Goal: Task Accomplishment & Management: Manage account settings

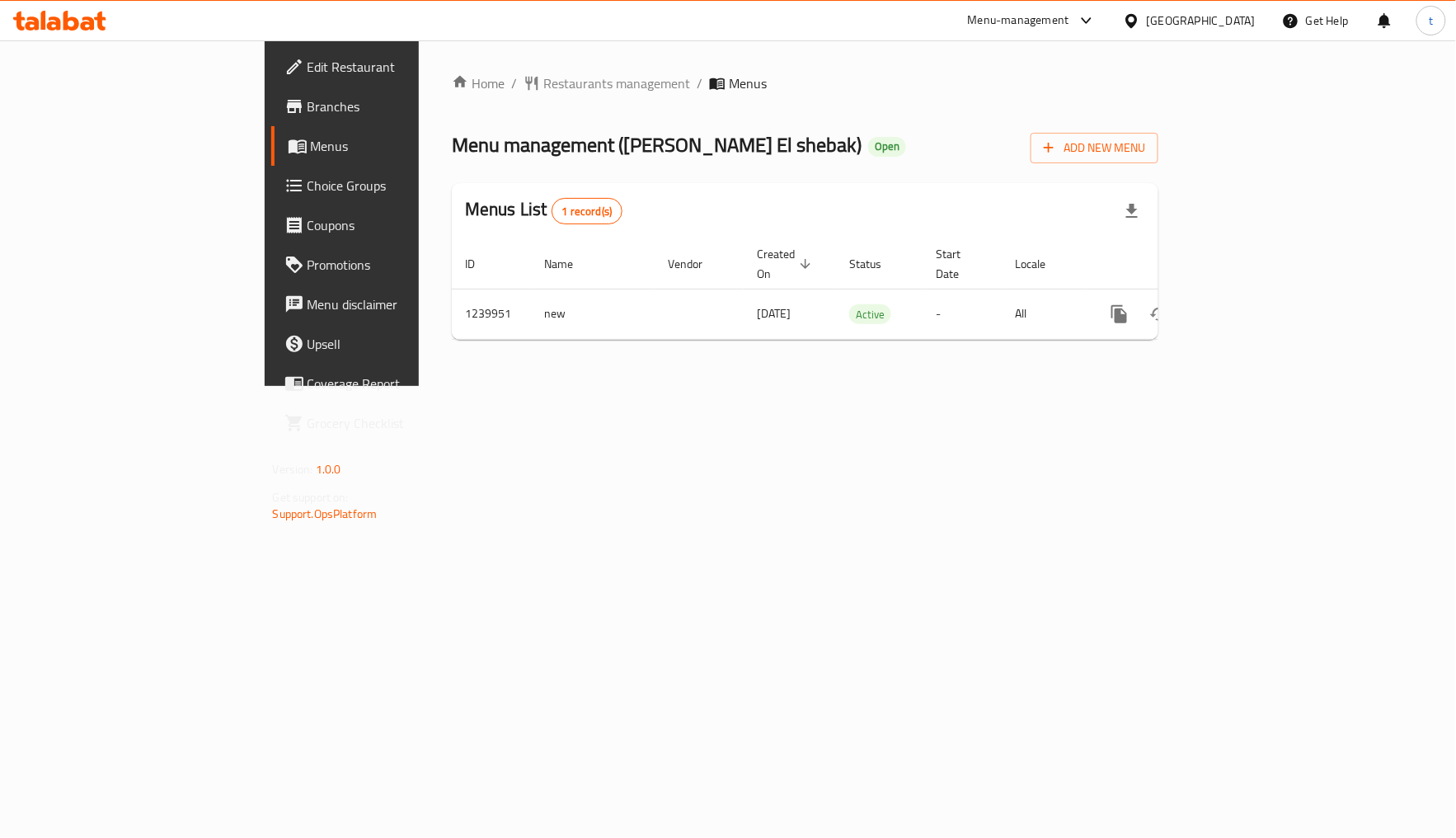
click at [307, 185] on span "Choice Groups" at bounding box center [400, 185] width 187 height 19
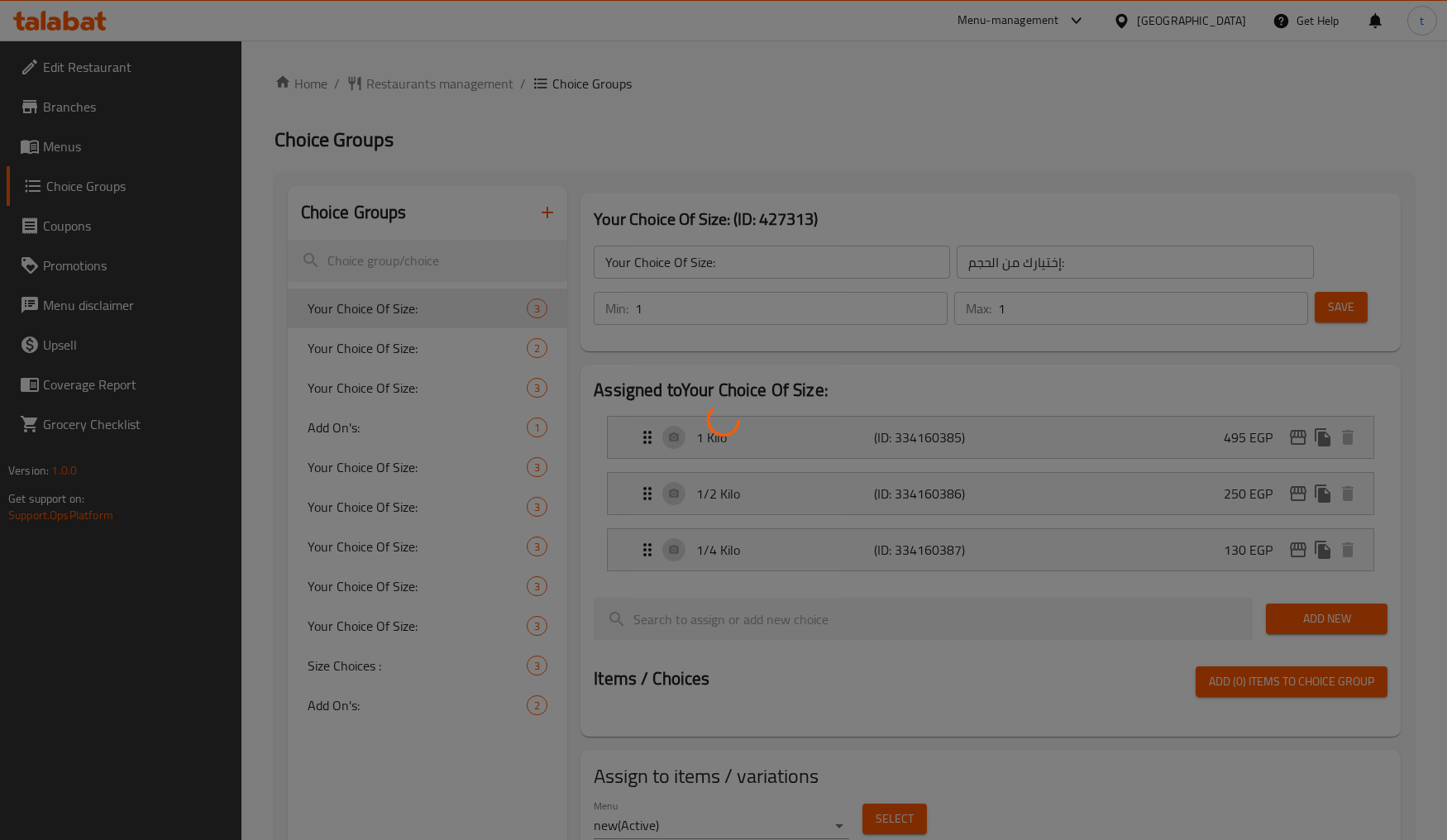
click at [76, 142] on div at bounding box center [724, 420] width 1447 height 840
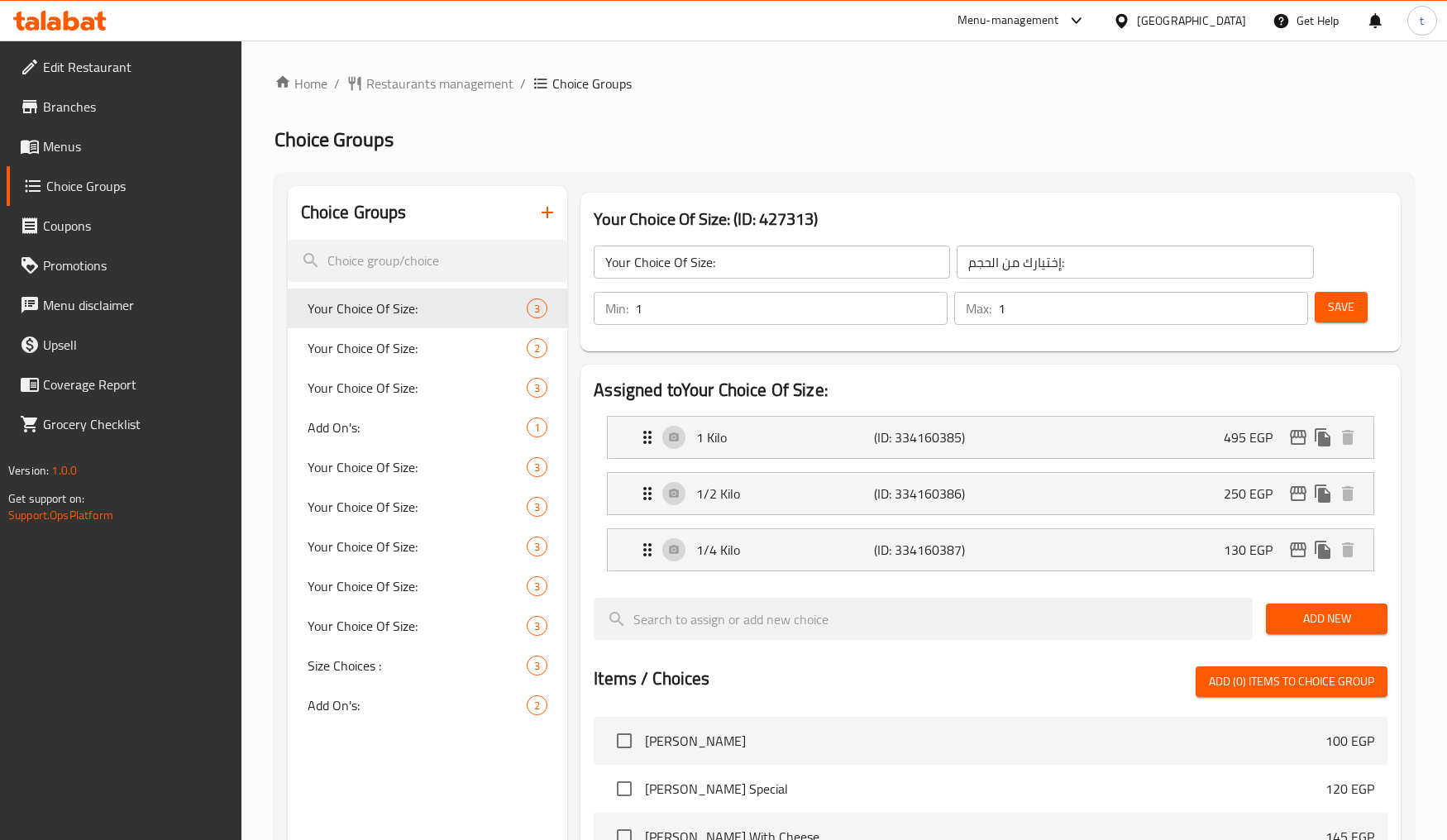
click at [76, 142] on span "Menus" at bounding box center [135, 145] width 185 height 19
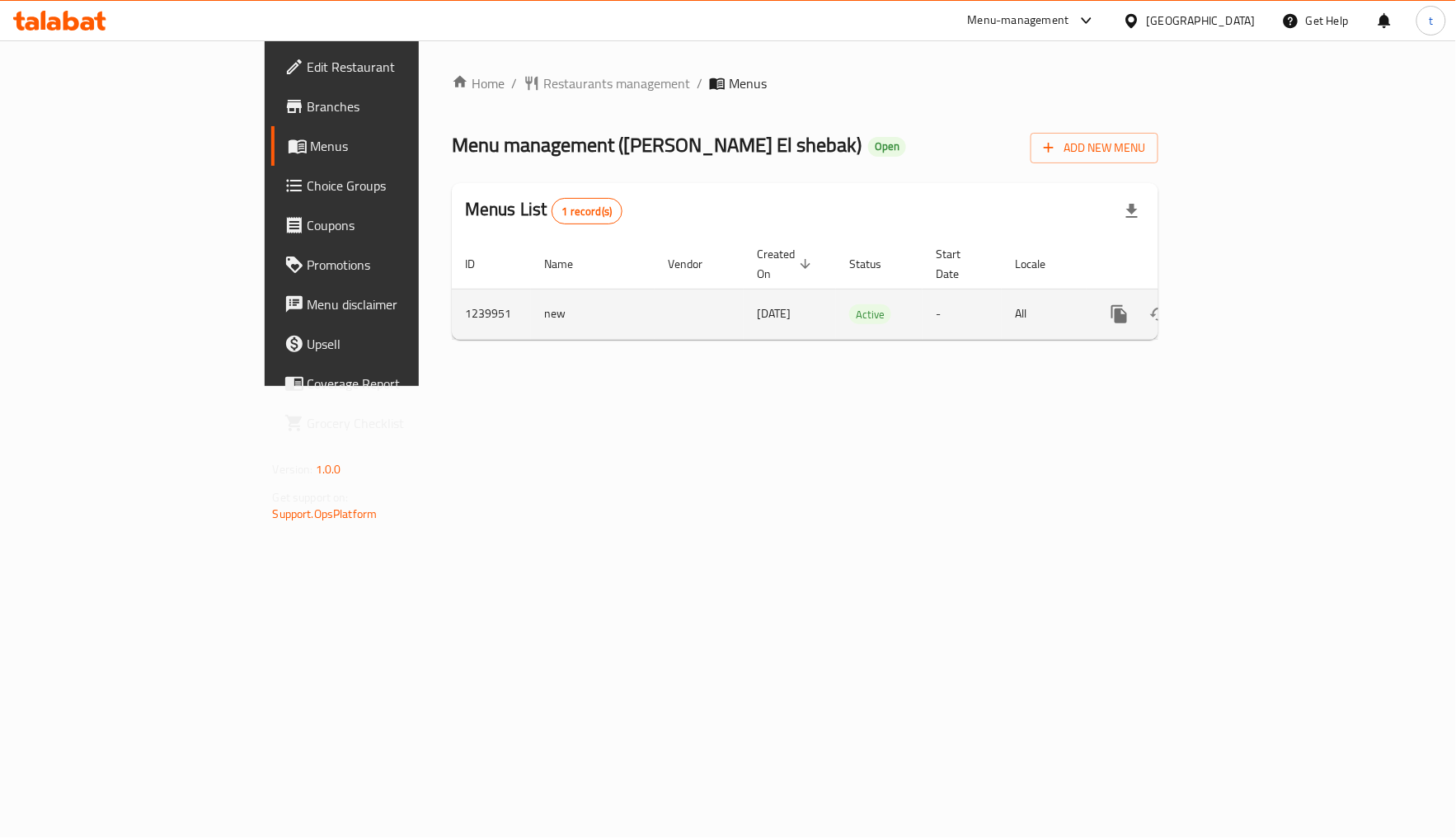
click at [1248, 305] on icon "enhanced table" at bounding box center [1238, 314] width 19 height 19
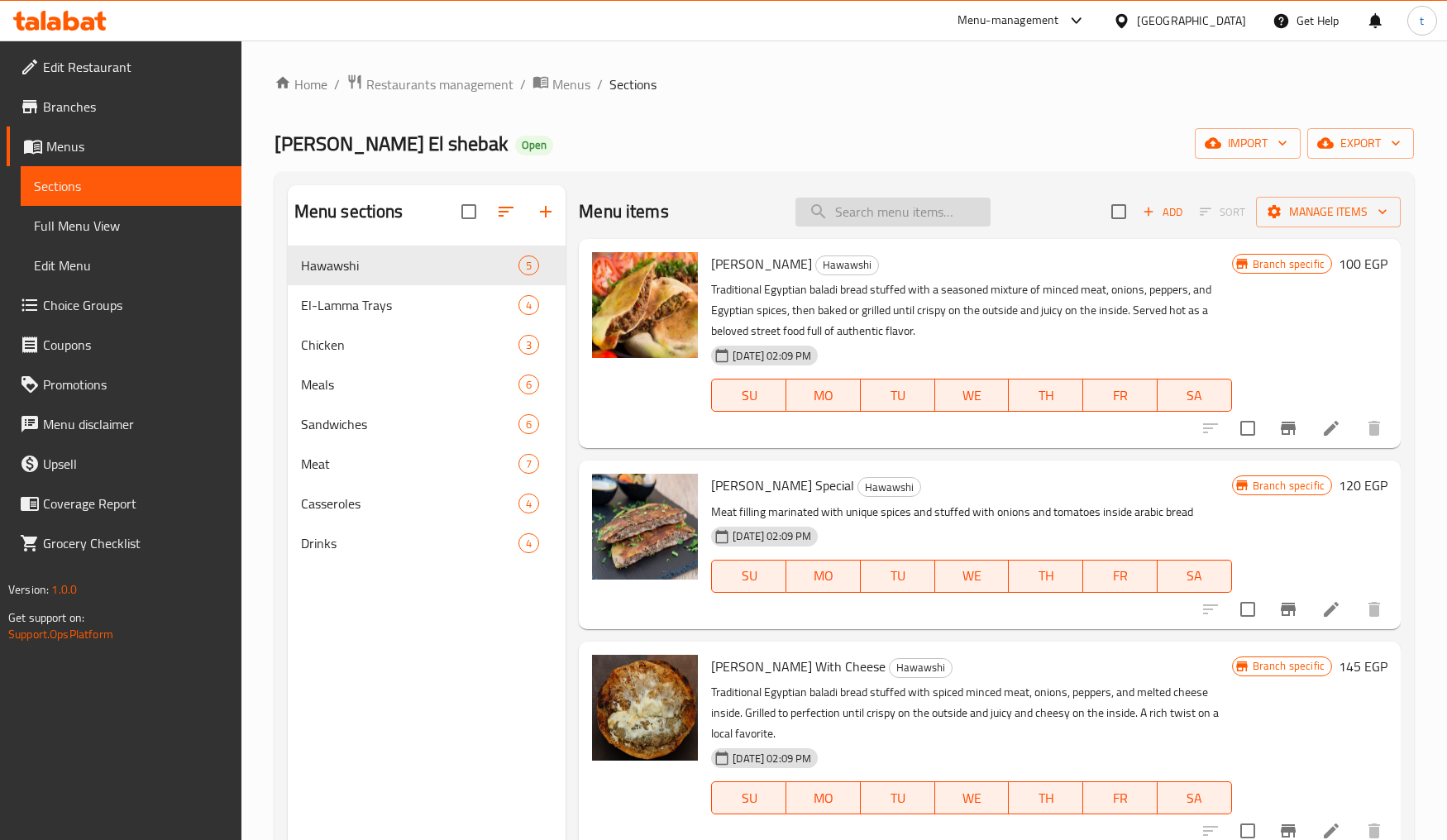
click at [954, 204] on input "search" at bounding box center [893, 212] width 195 height 29
paste input "Shish Tawook"
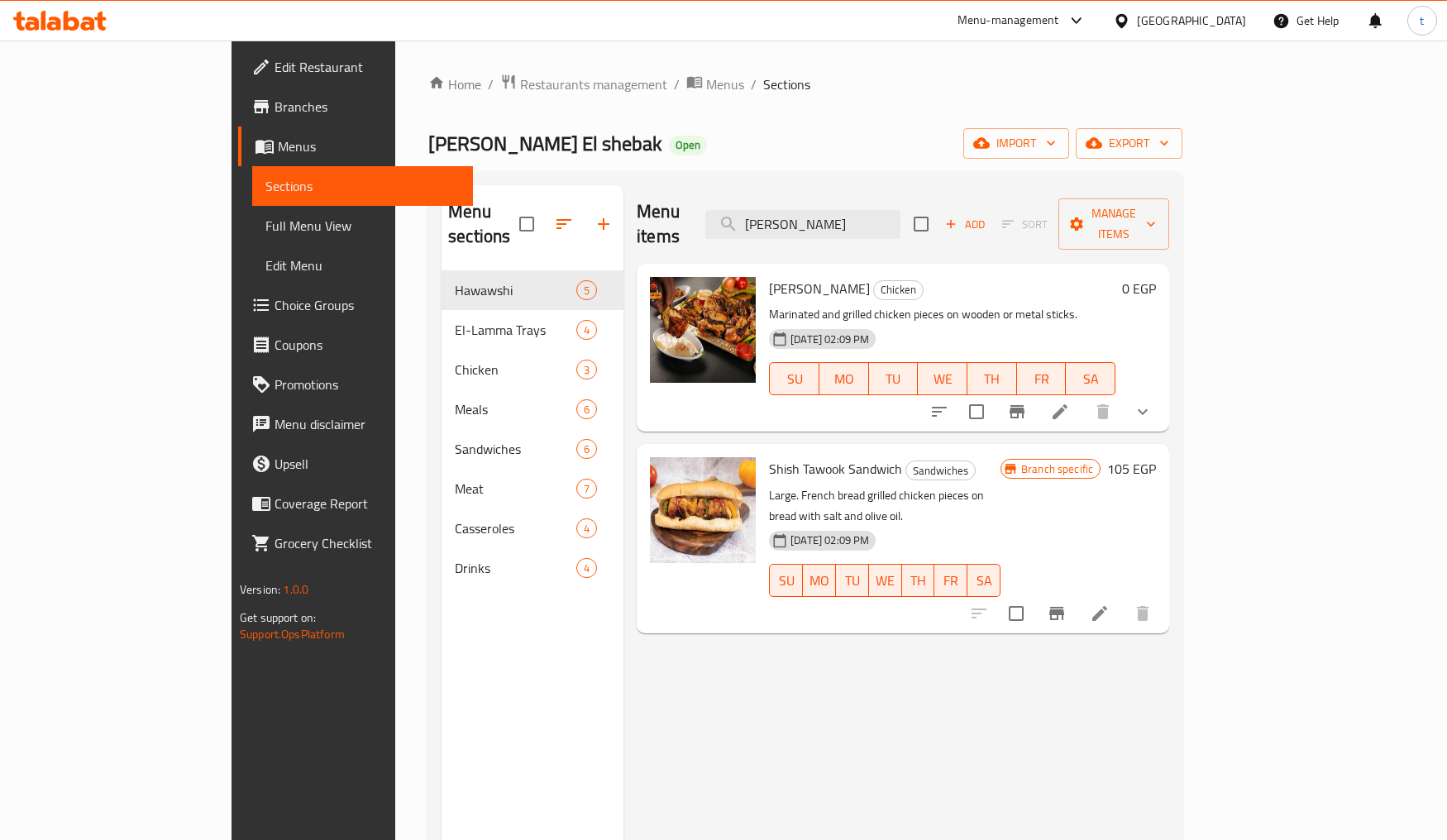
type input "Shish Tawook"
click at [1070, 401] on icon at bounding box center [1059, 411] width 19 height 19
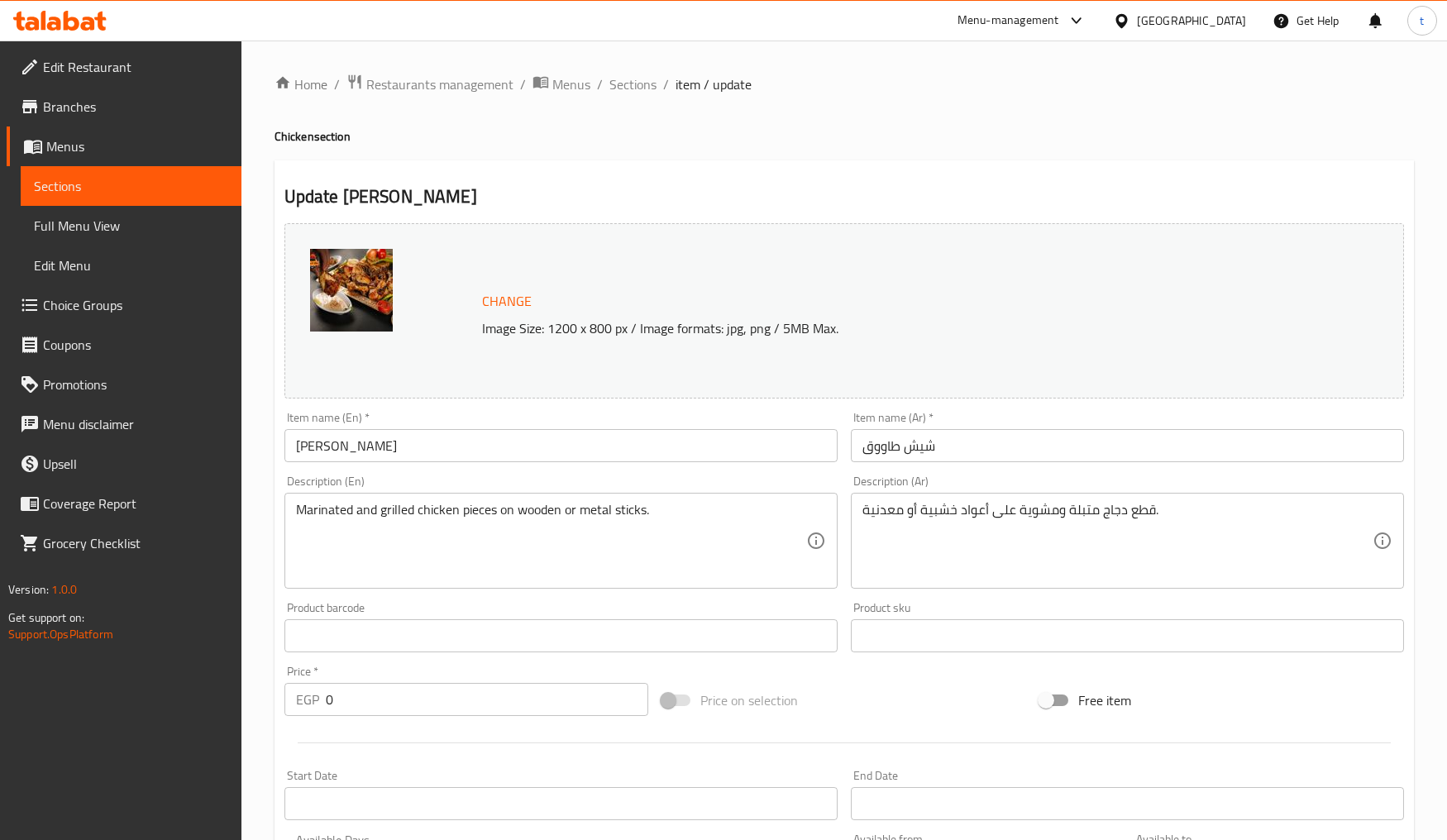
click at [800, 159] on div "Home / Restaurants management / Menus / Sections / item / update Chicken sectio…" at bounding box center [845, 664] width 1140 height 1180
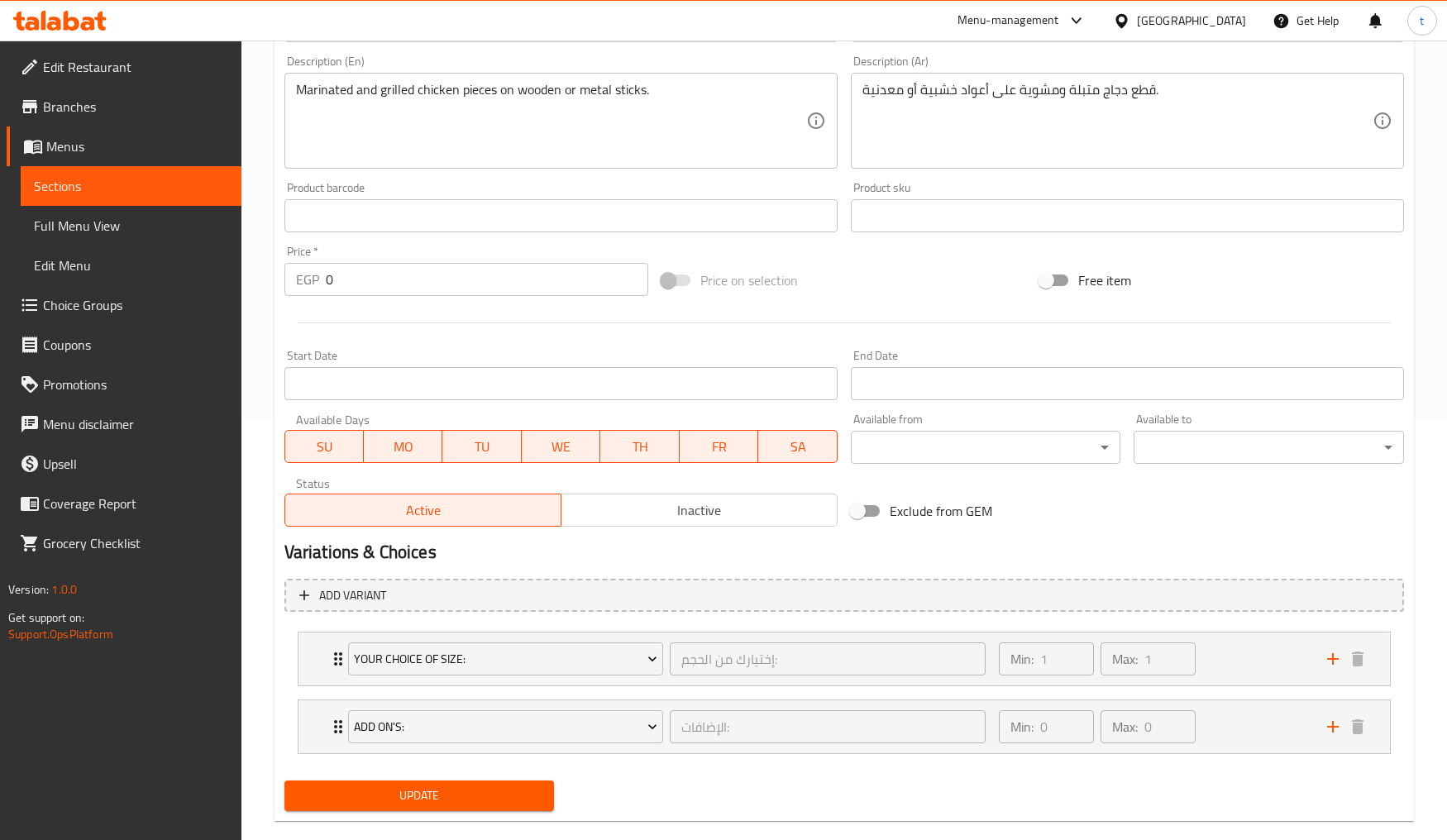
scroll to position [445, 0]
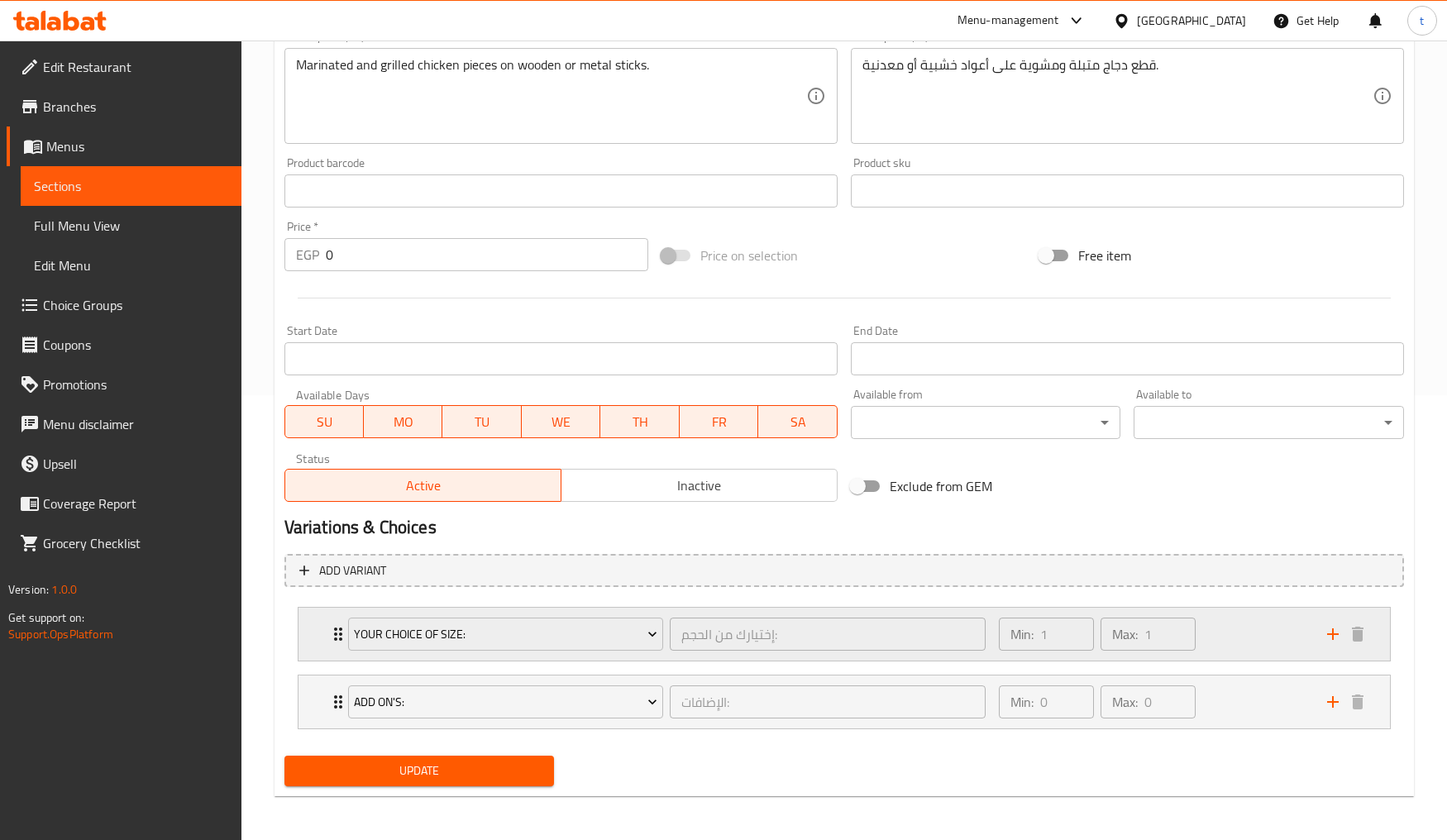
click at [339, 638] on div "Your Choice Of Size: إختيارك من الحجم: ​" at bounding box center [667, 634] width 658 height 53
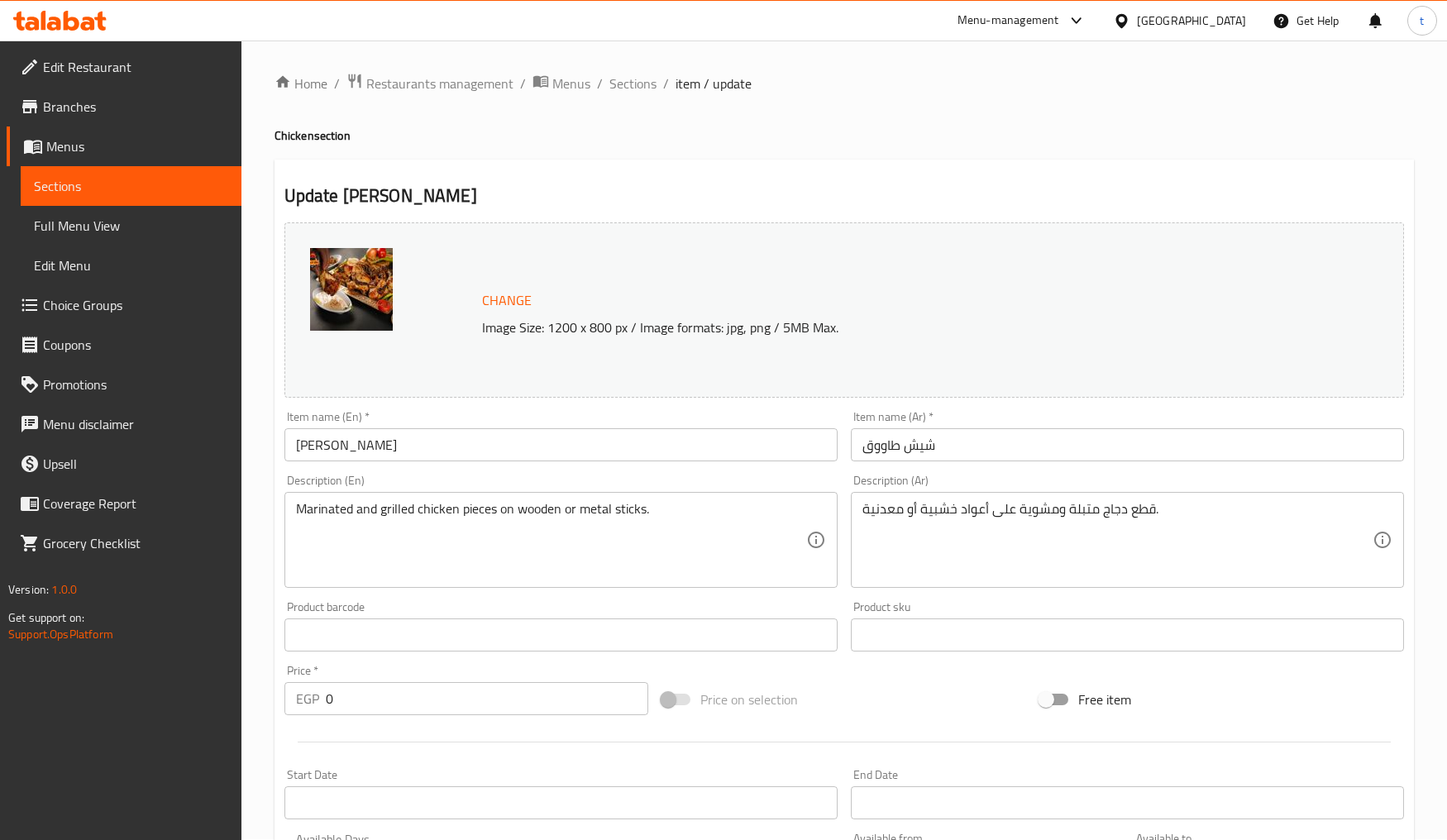
scroll to position [0, 0]
click at [462, 88] on span "Restaurants management" at bounding box center [439, 83] width 147 height 19
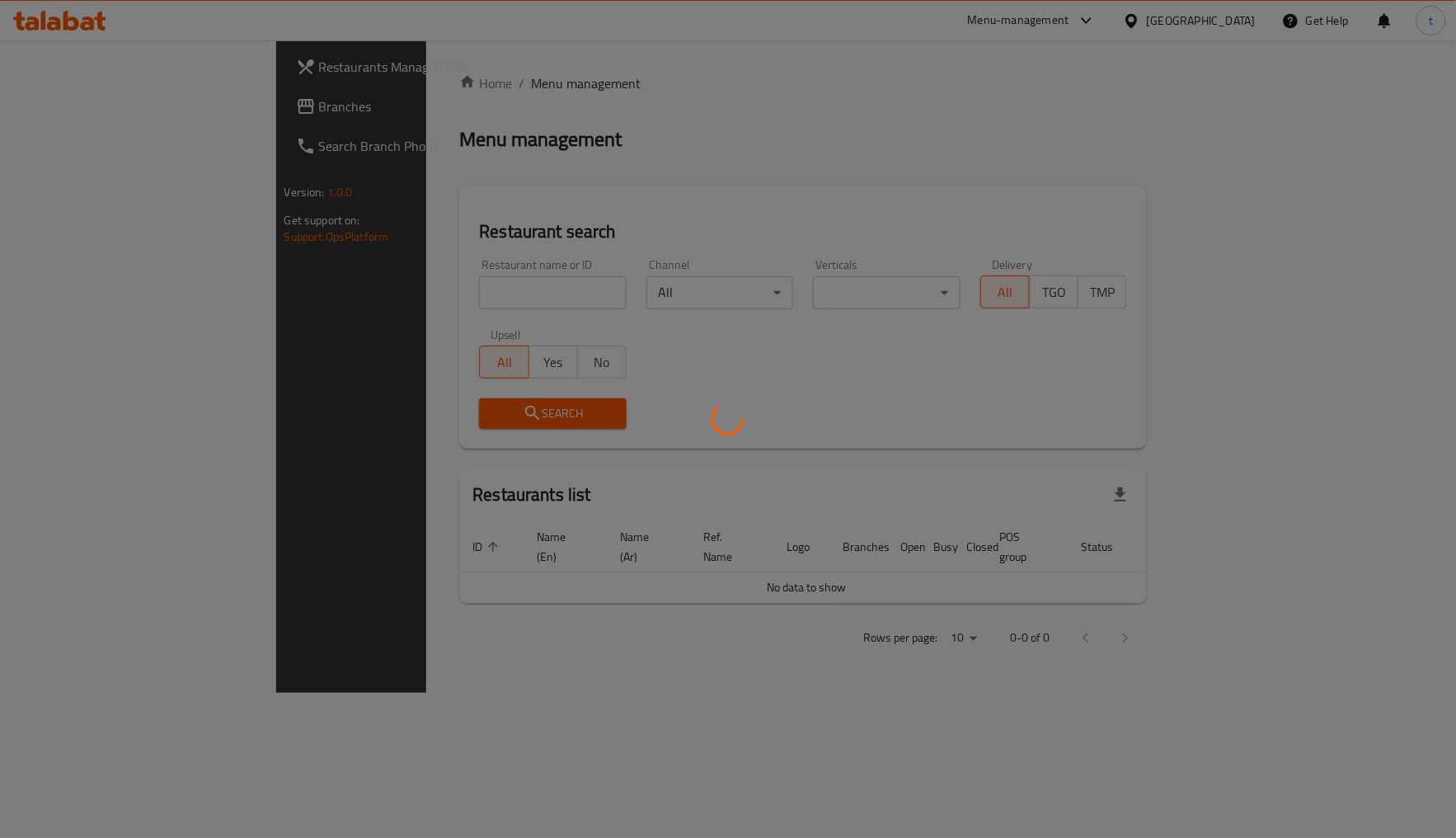
click at [93, 143] on div at bounding box center [728, 419] width 1456 height 838
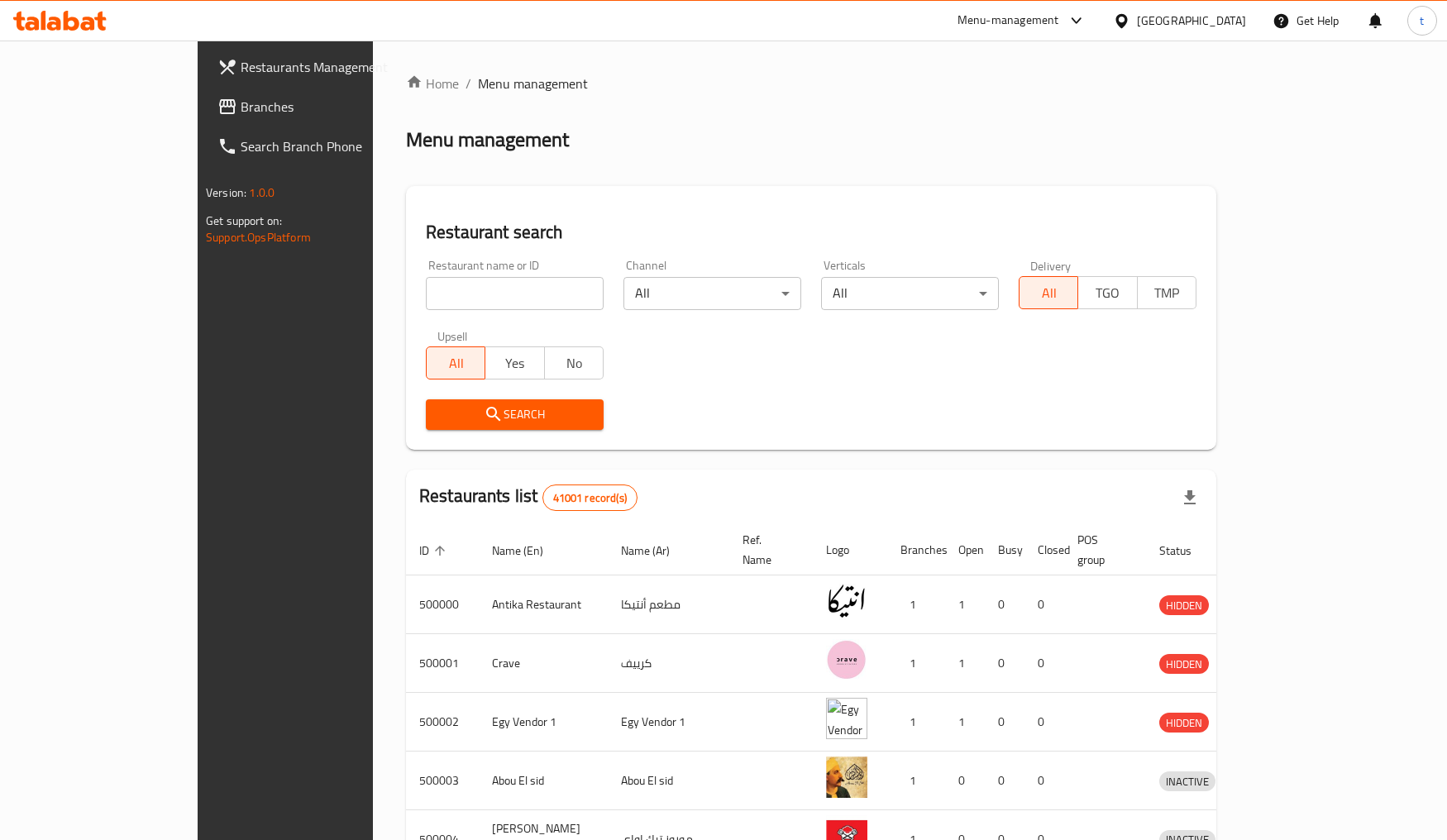
click at [241, 112] on span "Branches" at bounding box center [333, 106] width 185 height 19
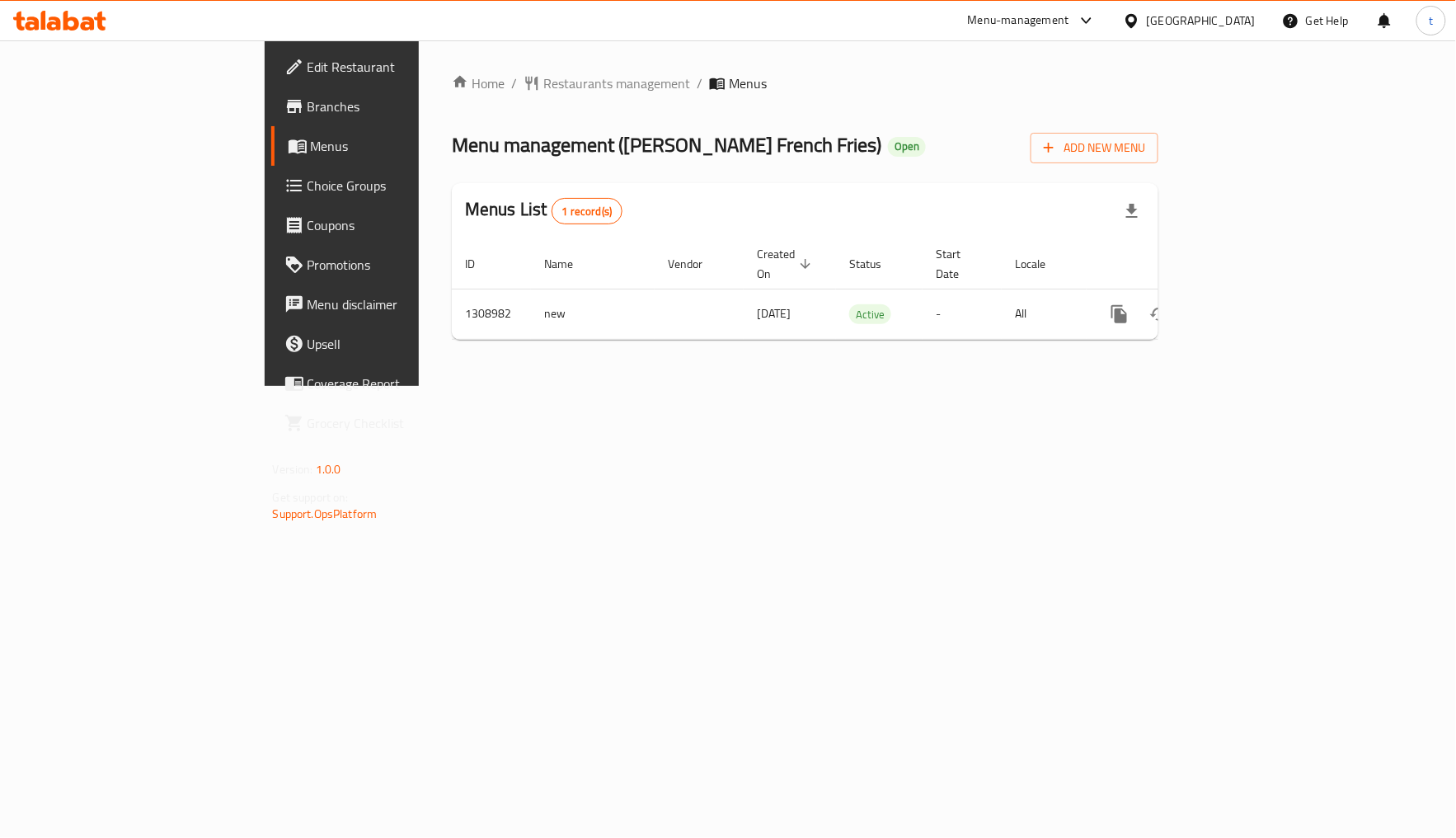
click at [307, 192] on span "Choice Groups" at bounding box center [400, 185] width 187 height 19
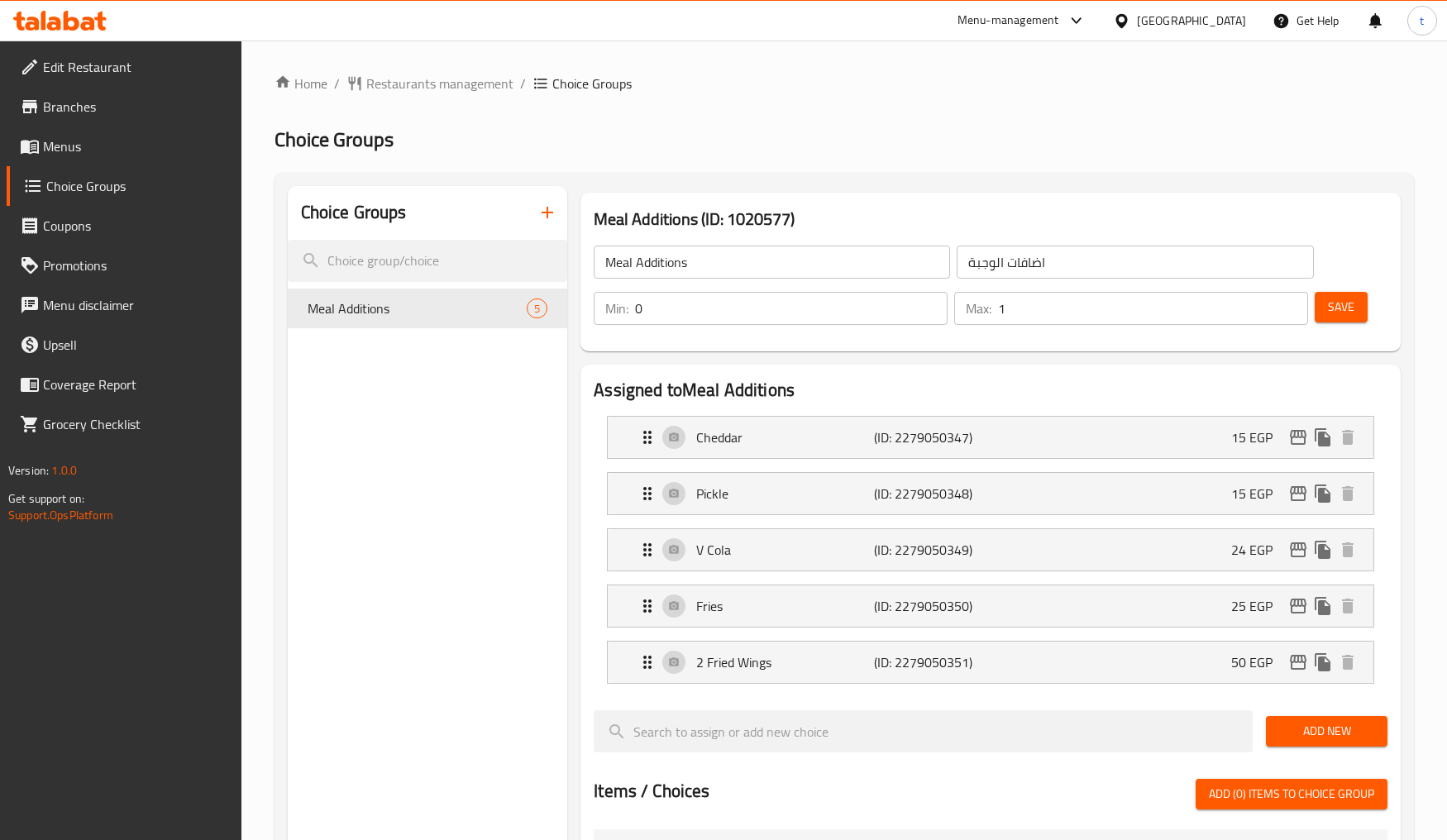
click at [811, 141] on h2 "Choice Groups" at bounding box center [845, 140] width 1140 height 27
click at [973, 154] on div "Home / Restaurants management / Choice Groups Choice Groups Choice Groups Meal …" at bounding box center [845, 775] width 1140 height 1402
click at [402, 84] on span "Restaurants management" at bounding box center [439, 83] width 147 height 19
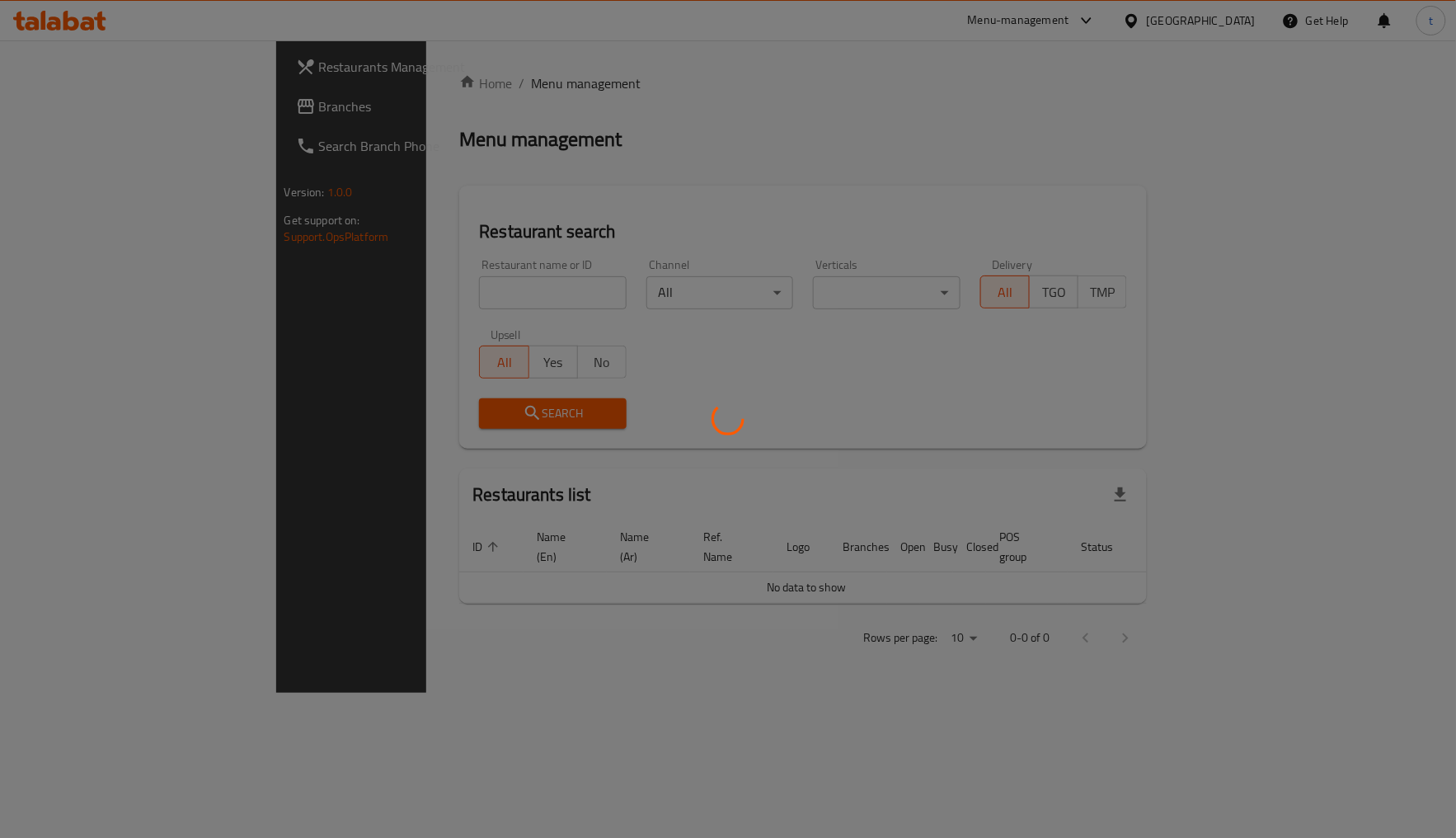
click at [134, 102] on div at bounding box center [728, 419] width 1456 height 838
